Goal: Information Seeking & Learning: Learn about a topic

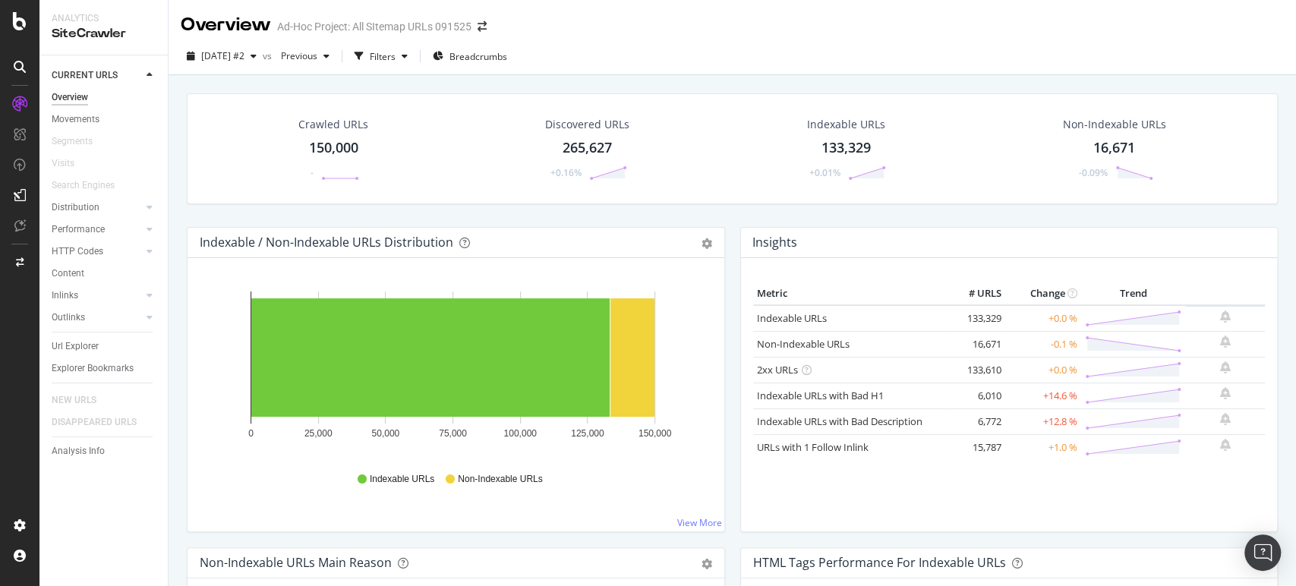
drag, startPoint x: 1117, startPoint y: 148, endPoint x: 1117, endPoint y: 121, distance: 26.6
click at [1117, 121] on div "Non-Indexable URLs" at bounding box center [1114, 124] width 103 height 15
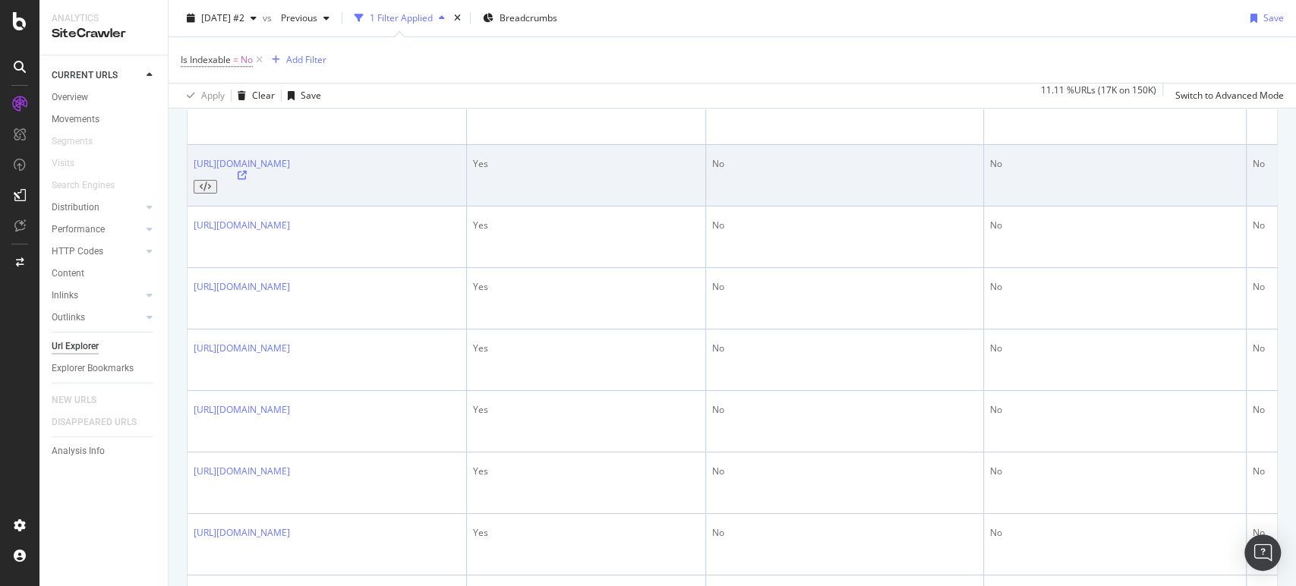
scroll to position [421, 0]
click at [247, 169] on icon at bounding box center [242, 173] width 9 height 9
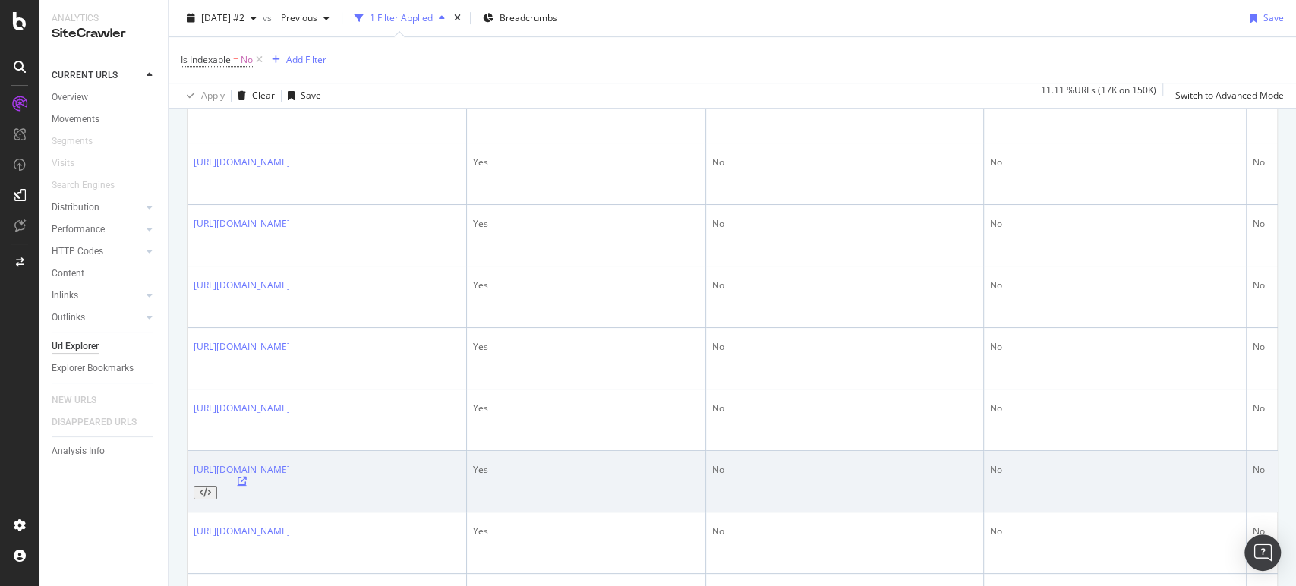
click at [247, 477] on icon at bounding box center [242, 481] width 9 height 9
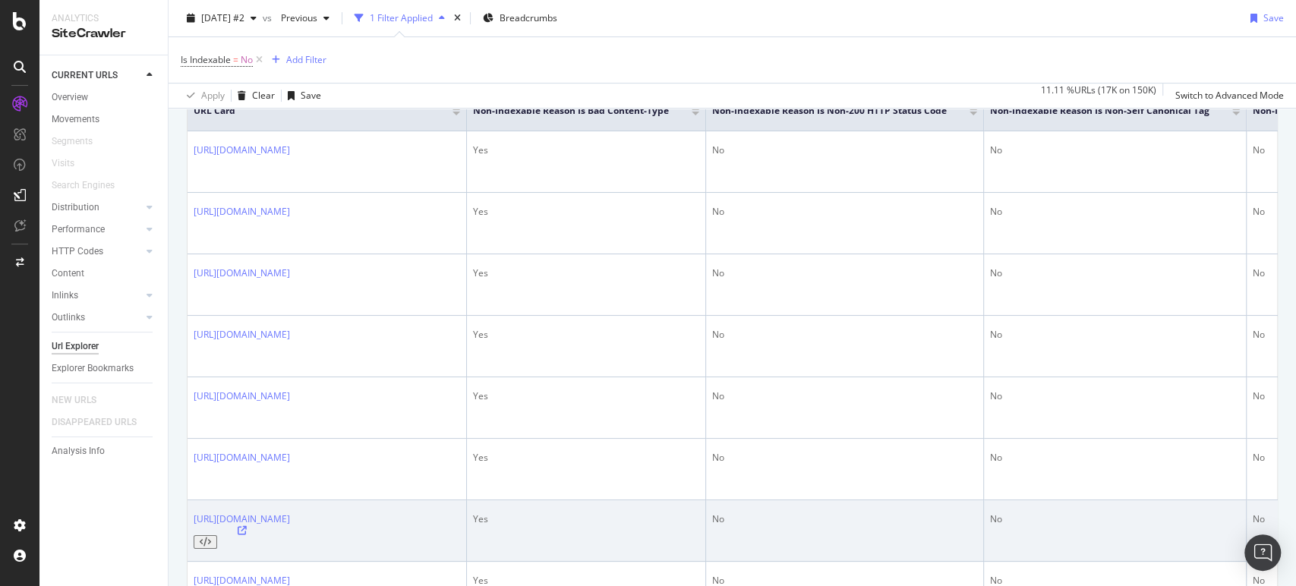
scroll to position [84, 0]
